Goal: Task Accomplishment & Management: Use online tool/utility

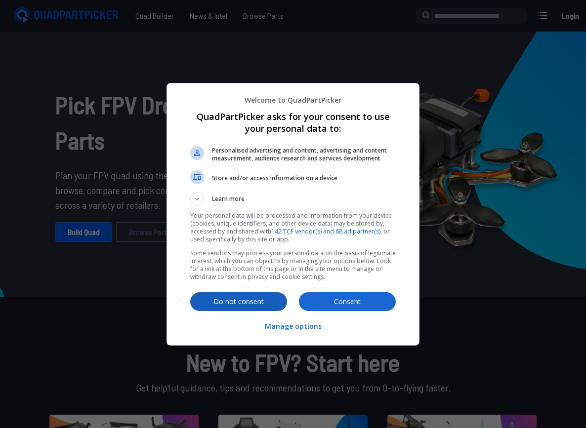
click at [214, 297] on p "Do not consent" at bounding box center [238, 302] width 97 height 10
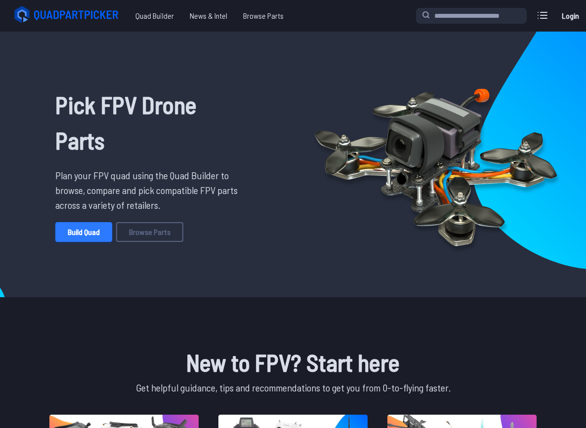
click at [91, 227] on link "Build Quad" at bounding box center [83, 232] width 57 height 20
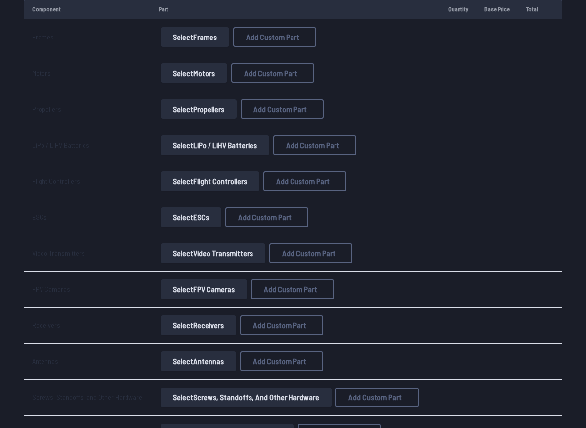
scroll to position [28, 0]
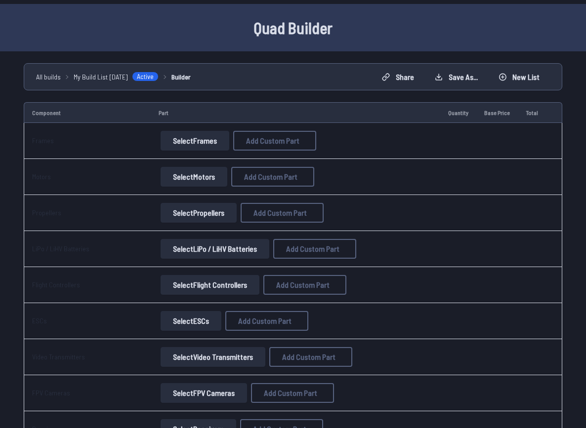
click at [189, 128] on td "Select Frames Add Custom Part Add Custom Part Part name* Brand / Manufacturer P…" at bounding box center [295, 141] width 289 height 36
click at [189, 135] on button "Select Frames" at bounding box center [194, 141] width 69 height 20
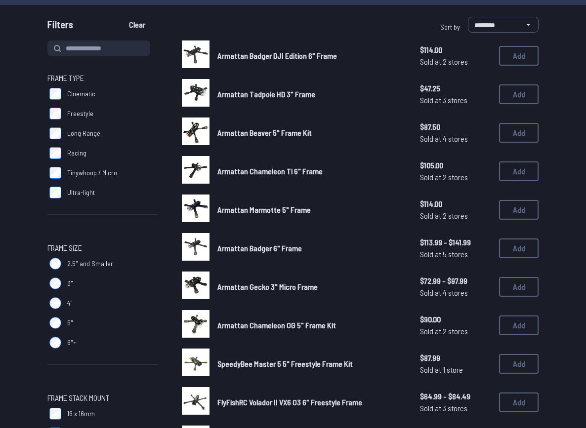
scroll to position [94, 0]
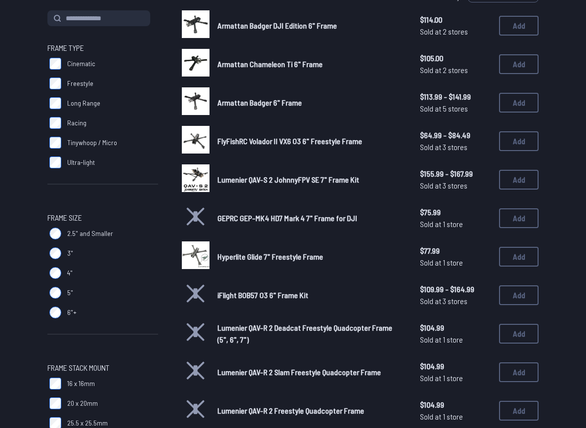
scroll to position [122, 0]
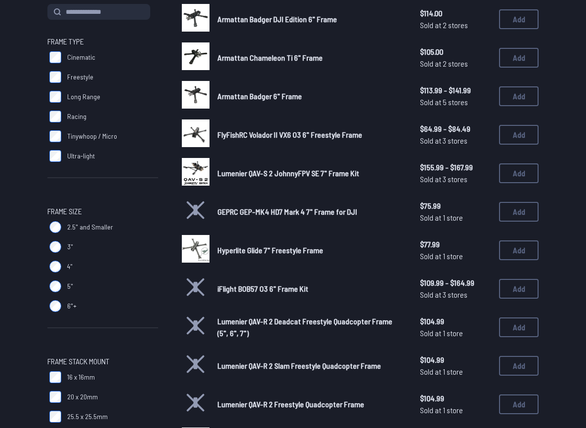
click at [58, 312] on label "6"+" at bounding box center [102, 306] width 111 height 20
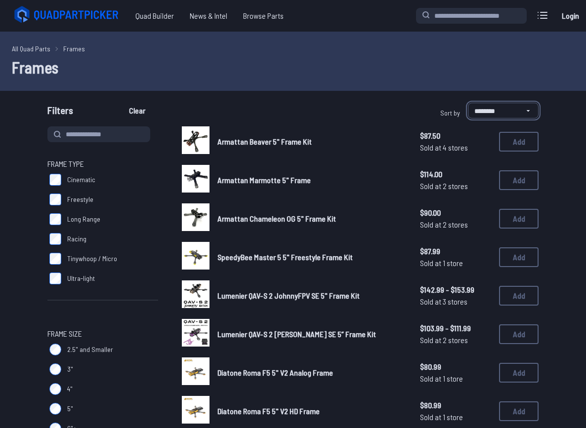
click at [481, 109] on select "**********" at bounding box center [503, 111] width 71 height 16
click at [514, 112] on select "**********" at bounding box center [503, 111] width 71 height 16
select select "*********"
click at [468, 103] on select "**********" at bounding box center [503, 111] width 71 height 16
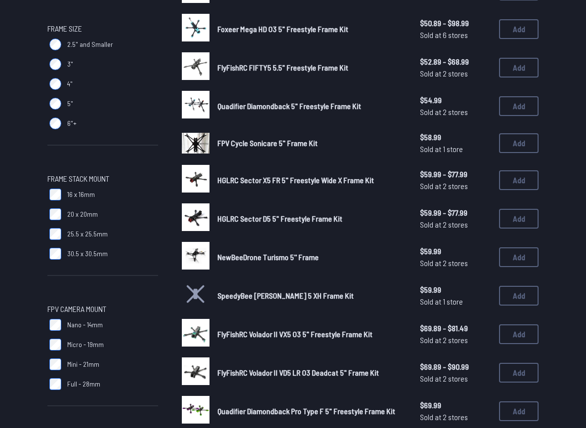
scroll to position [313, 0]
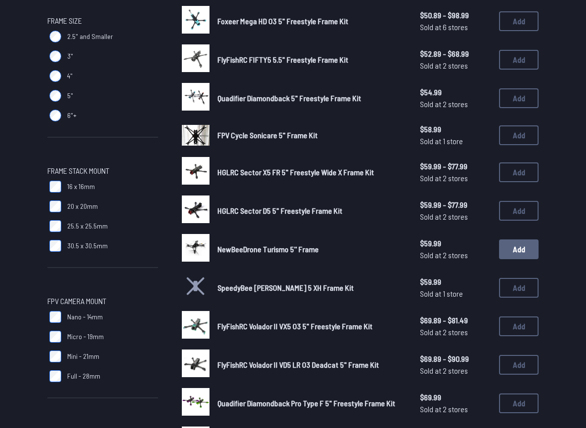
click at [520, 250] on button "Add" at bounding box center [519, 249] width 40 height 20
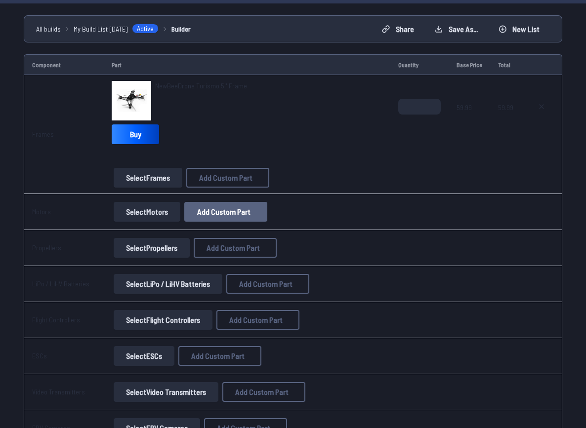
scroll to position [89, 0]
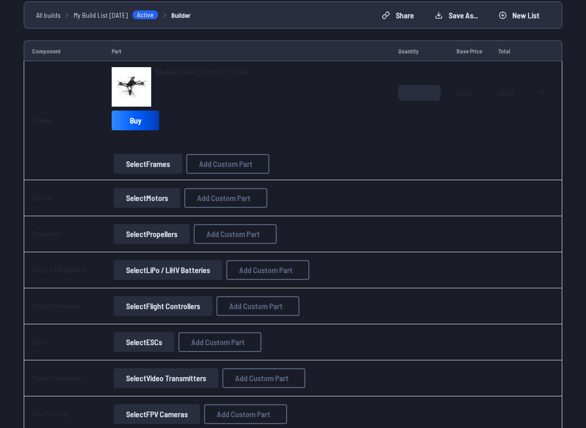
click at [168, 202] on button "Select Motors" at bounding box center [147, 198] width 67 height 20
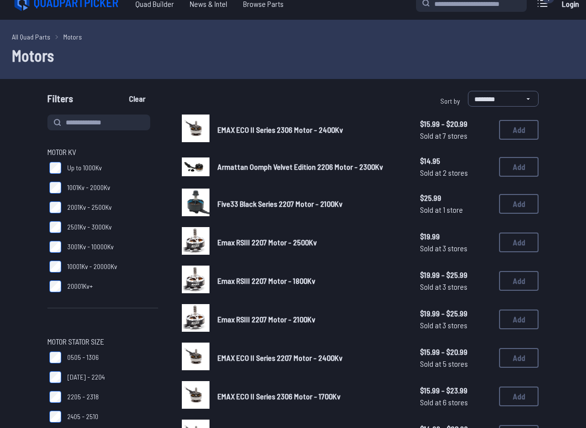
scroll to position [3, 0]
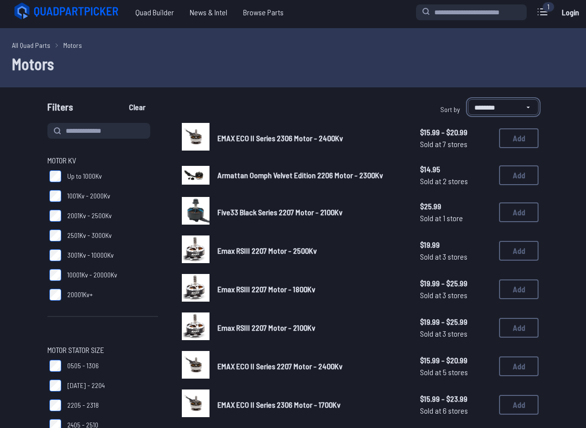
click at [483, 109] on select "**********" at bounding box center [503, 107] width 71 height 16
select select "*********"
click at [468, 99] on select "**********" at bounding box center [503, 107] width 71 height 16
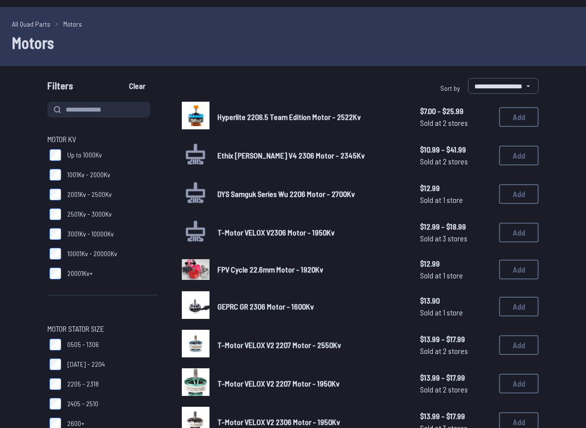
scroll to position [27, 0]
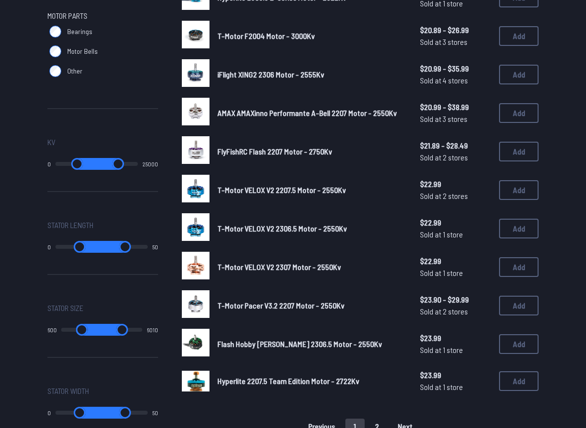
scroll to position [330, 0]
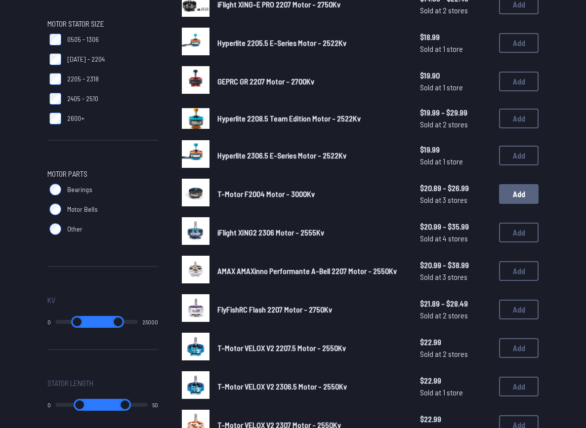
click at [524, 197] on button "Add" at bounding box center [519, 194] width 40 height 20
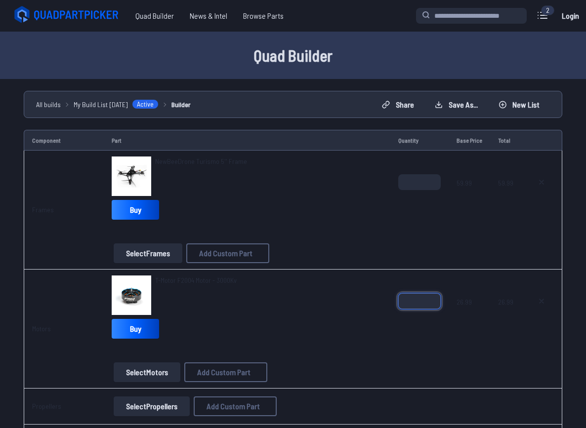
click at [415, 300] on input "*" at bounding box center [419, 301] width 42 height 16
click at [432, 297] on input "*" at bounding box center [419, 301] width 42 height 16
type input "*"
click at [432, 297] on input "*" at bounding box center [419, 301] width 42 height 16
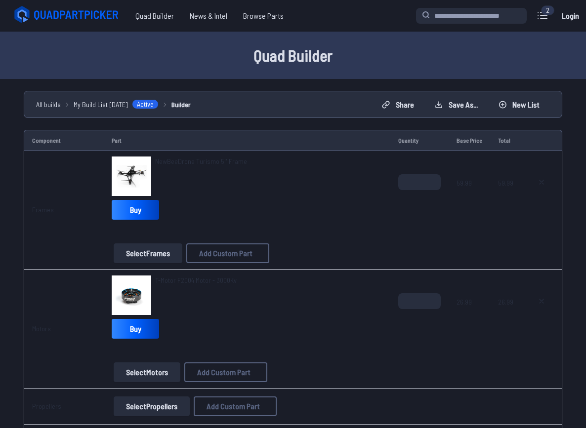
click at [404, 257] on td "*" at bounding box center [419, 210] width 58 height 119
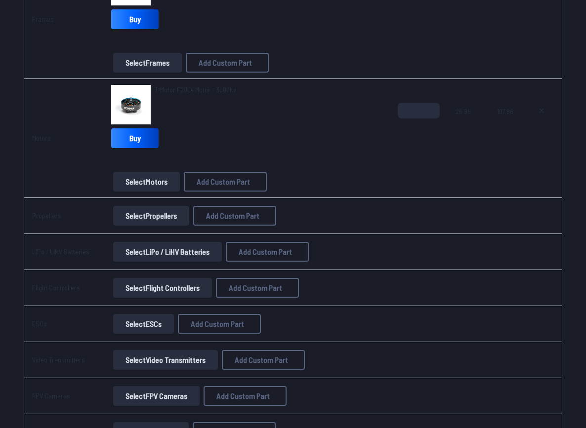
scroll to position [193, 0]
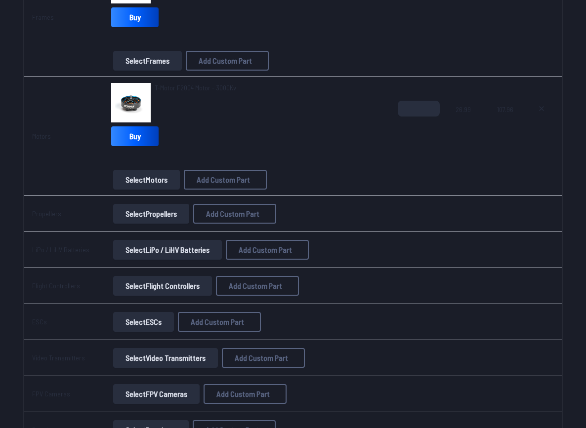
click at [170, 216] on button "Select Propellers" at bounding box center [151, 214] width 76 height 20
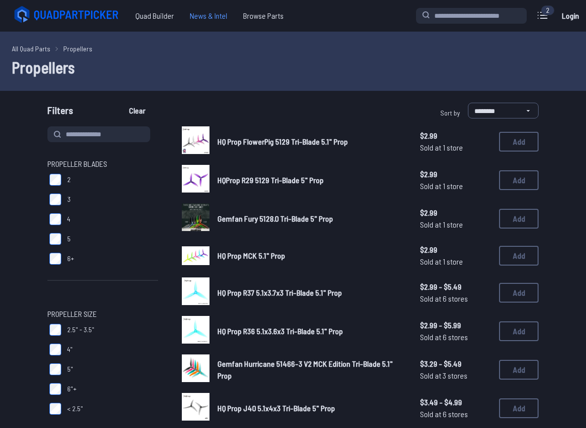
click at [200, 17] on span "News & Intel" at bounding box center [208, 16] width 53 height 20
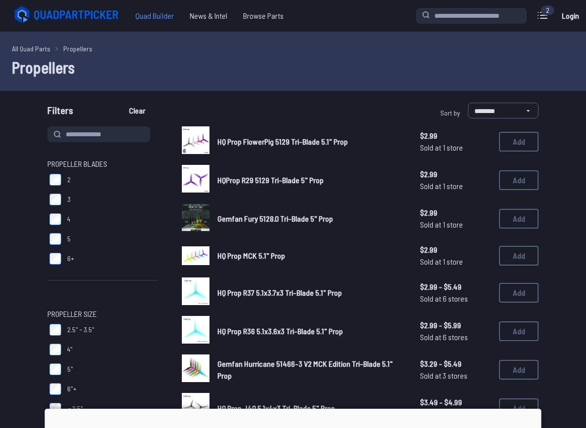
click at [165, 16] on span "Quad Builder" at bounding box center [154, 16] width 54 height 20
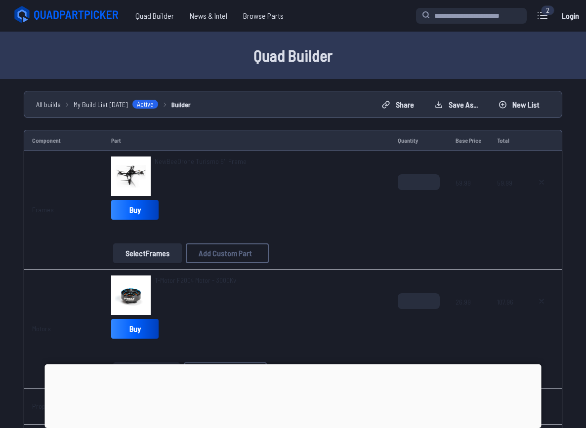
click at [302, 364] on div at bounding box center [293, 364] width 496 height 0
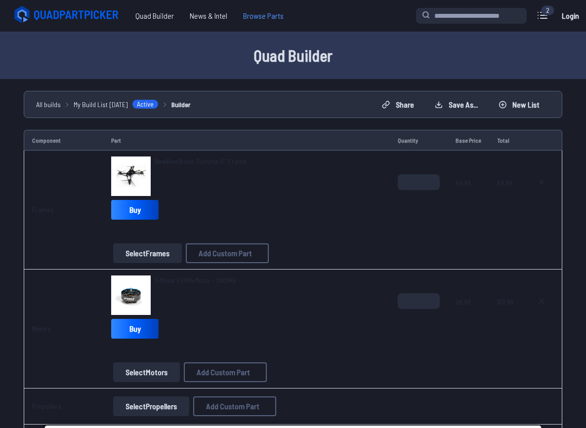
click at [277, 16] on span "Browse Parts" at bounding box center [263, 16] width 56 height 20
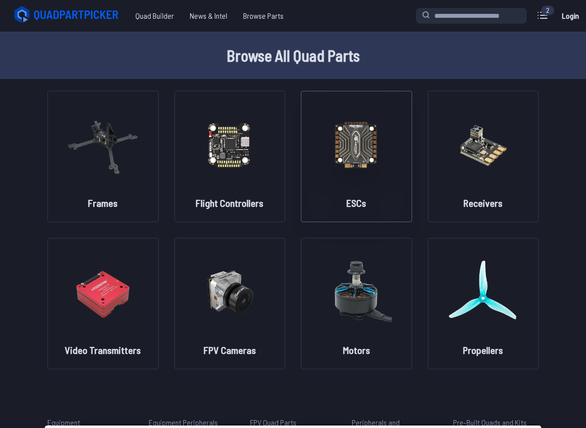
click at [365, 171] on img at bounding box center [356, 144] width 71 height 87
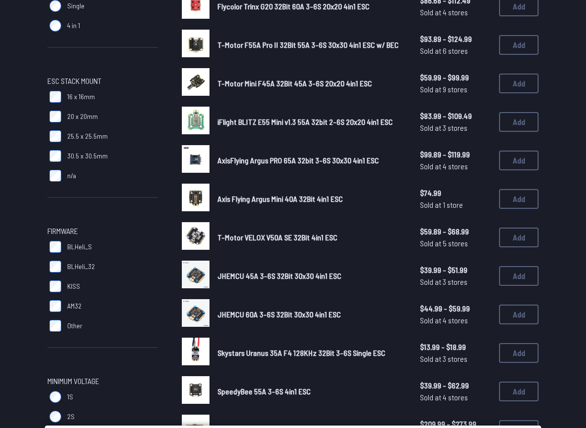
scroll to position [169, 0]
